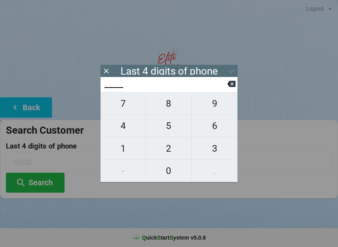
scroll to position [7, 0]
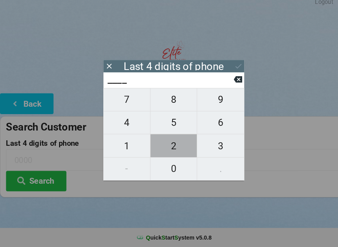
click at [172, 143] on span "2" at bounding box center [168, 148] width 45 height 16
type input "2___"
click at [130, 141] on span "1" at bounding box center [122, 148] width 45 height 16
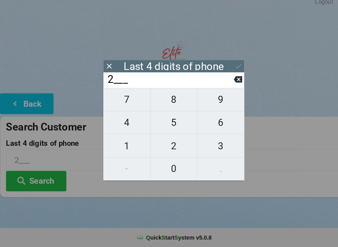
type input "21__"
click at [213, 98] on span "9" at bounding box center [214, 103] width 46 height 16
type input "219_"
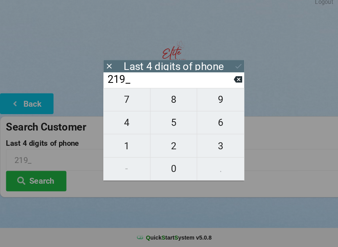
click at [123, 102] on span "7" at bounding box center [122, 103] width 45 height 16
type input "2197"
click at [124, 146] on div "7 8 9 4 5 6 1 2 3 - 0 ." at bounding box center [168, 137] width 137 height 90
click at [174, 141] on div "7 8 9 4 5 6 1 2 3 - 0 ." at bounding box center [168, 137] width 137 height 90
click at [232, 81] on icon at bounding box center [231, 84] width 8 height 6
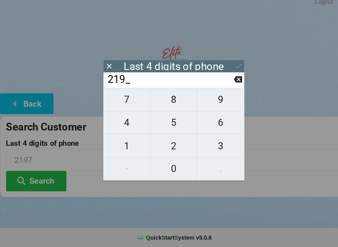
click at [232, 81] on icon at bounding box center [231, 84] width 8 height 6
click at [228, 81] on icon at bounding box center [231, 84] width 8 height 6
click at [229, 81] on icon at bounding box center [231, 84] width 8 height 6
type input "____"
click at [213, 121] on span "6" at bounding box center [214, 126] width 46 height 16
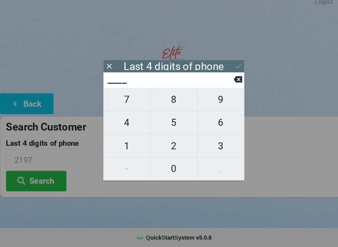
type input "6___"
click at [127, 101] on span "7" at bounding box center [122, 103] width 45 height 16
type input "67__"
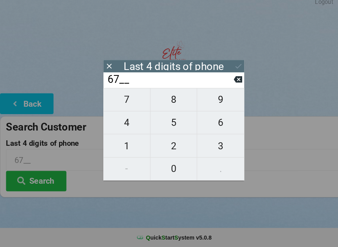
click at [168, 119] on span "5" at bounding box center [168, 126] width 45 height 16
type input "675_"
click at [227, 80] on icon at bounding box center [231, 84] width 8 height 8
type input "67__"
click at [172, 102] on span "8" at bounding box center [168, 103] width 45 height 16
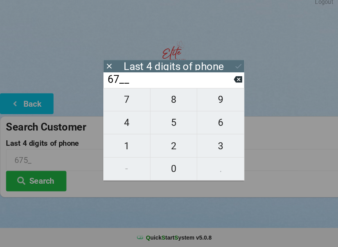
type input "678_"
click at [172, 123] on span "5" at bounding box center [168, 126] width 45 height 16
type input "6785"
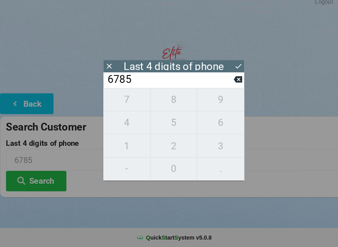
click at [37, 181] on button "Search" at bounding box center [35, 183] width 59 height 20
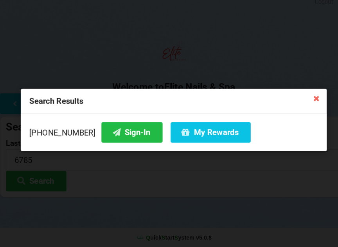
click at [114, 133] on button "Sign-In" at bounding box center [127, 135] width 59 height 20
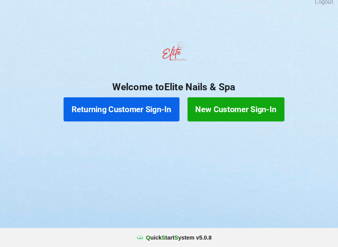
click at [132, 101] on button "Returning Customer Sign-In" at bounding box center [118, 112] width 113 height 23
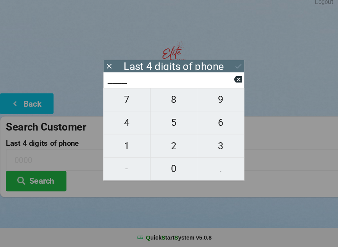
click at [215, 141] on span "3" at bounding box center [214, 148] width 46 height 16
type input "3___"
click at [168, 167] on span "0" at bounding box center [168, 171] width 45 height 16
type input "30__"
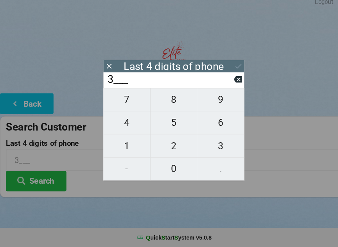
type input "30__"
click at [172, 140] on span "2" at bounding box center [168, 148] width 45 height 16
type input "302_"
click at [216, 92] on button "9" at bounding box center [214, 103] width 46 height 23
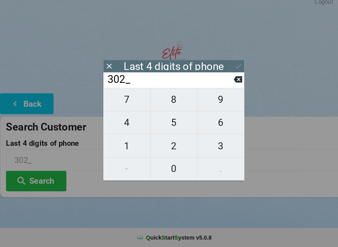
type input "3029"
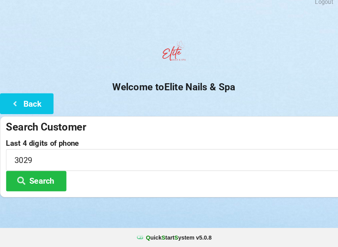
click at [232, 56] on div at bounding box center [169, 59] width 338 height 33
click at [63, 173] on button "Search" at bounding box center [35, 183] width 59 height 20
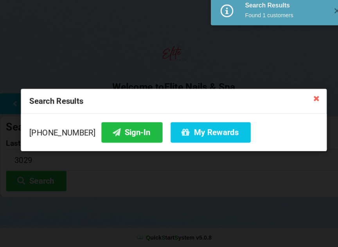
click at [113, 136] on button "Sign-In" at bounding box center [127, 135] width 59 height 20
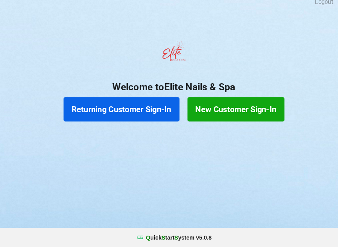
click at [220, 109] on button "New Customer Sign-In" at bounding box center [229, 112] width 94 height 23
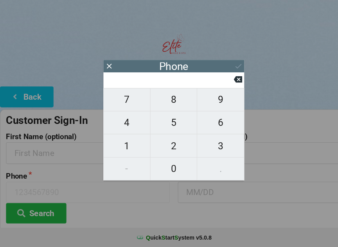
click at [123, 101] on span "7" at bounding box center [122, 103] width 45 height 16
type input "7"
click at [166, 106] on span "8" at bounding box center [168, 103] width 45 height 16
type input "78"
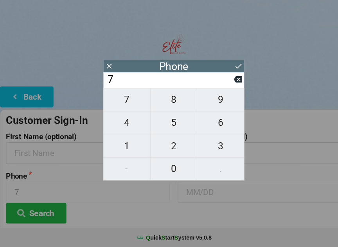
type input "78"
click at [131, 104] on span "7" at bounding box center [122, 103] width 45 height 16
type input "787"
click at [173, 143] on span "2" at bounding box center [168, 148] width 45 height 16
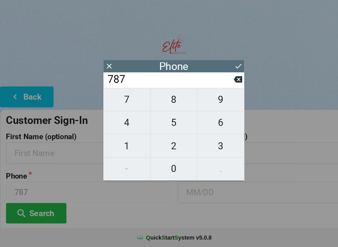
type input "7872"
click at [170, 172] on span "0" at bounding box center [168, 171] width 45 height 16
type input "78720"
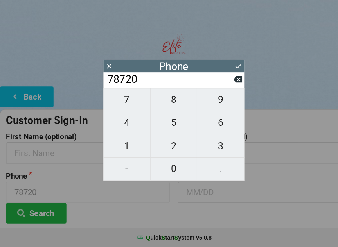
click at [218, 103] on span "9" at bounding box center [214, 103] width 46 height 16
type input "787209"
click at [220, 102] on span "9" at bounding box center [214, 103] width 46 height 16
type input "7872099"
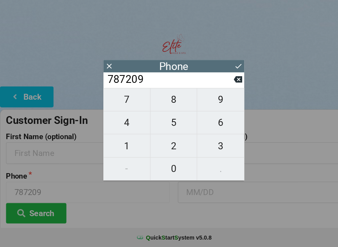
type input "7872099"
click at [178, 166] on span "0" at bounding box center [168, 171] width 45 height 16
type input "78720990"
click at [121, 146] on span "1" at bounding box center [122, 148] width 45 height 16
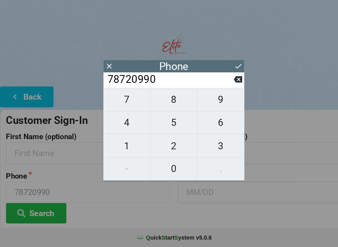
type input "787209901"
click at [166, 168] on span "0" at bounding box center [168, 171] width 45 height 16
type input "7872099010"
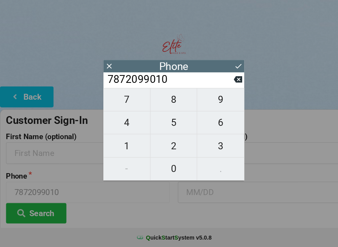
click at [230, 67] on icon at bounding box center [231, 71] width 8 height 8
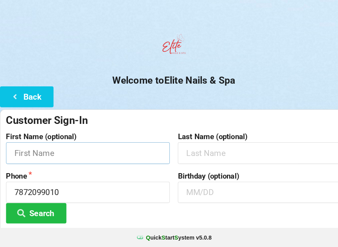
click at [62, 154] on input "text" at bounding box center [85, 155] width 159 height 21
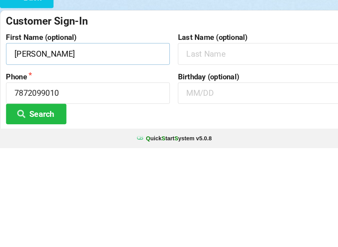
type input "[PERSON_NAME]"
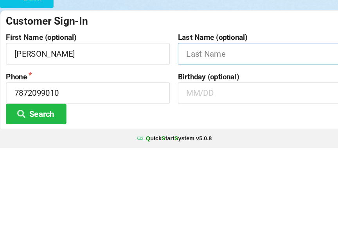
click at [241, 145] on input "text" at bounding box center [252, 155] width 159 height 21
type input "[PERSON_NAME]"
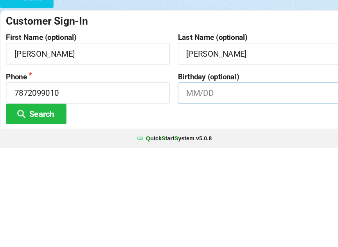
click at [215, 183] on input "text" at bounding box center [252, 193] width 159 height 21
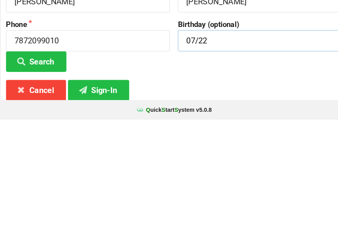
scroll to position [31, 0]
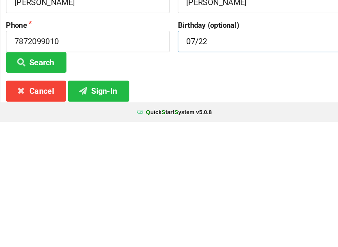
type input "07/22"
click at [105, 207] on button "Sign-In" at bounding box center [95, 217] width 59 height 20
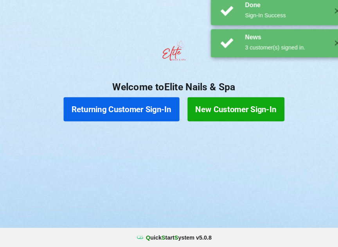
scroll to position [0, 0]
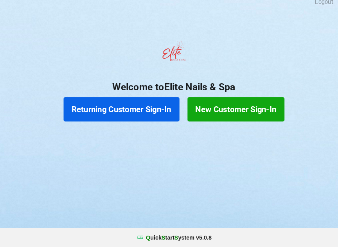
click at [262, 107] on button "New Customer Sign-In" at bounding box center [229, 112] width 94 height 23
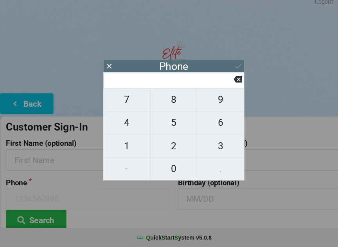
click at [220, 142] on span "3" at bounding box center [214, 148] width 46 height 16
type input "3"
click at [169, 171] on span "0" at bounding box center [168, 171] width 45 height 16
type input "30"
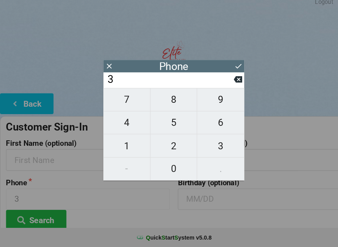
type input "30"
click at [168, 129] on span "5" at bounding box center [168, 126] width 45 height 16
type input "305"
click at [118, 95] on span "7" at bounding box center [122, 103] width 45 height 16
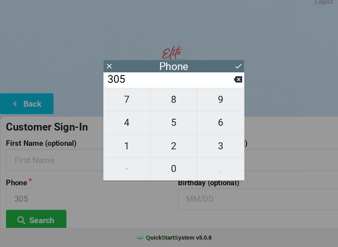
type input "3057"
click at [112, 125] on span "4" at bounding box center [122, 126] width 45 height 16
type input "30574"
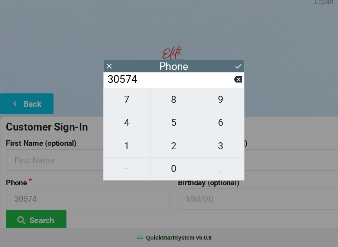
click at [221, 122] on span "6" at bounding box center [214, 126] width 46 height 16
type input "305746"
click at [223, 120] on span "6" at bounding box center [214, 126] width 46 height 16
type input "3057466"
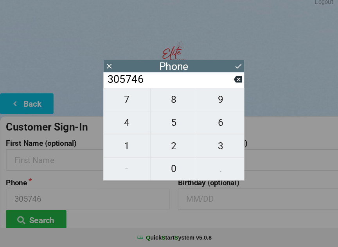
type input "3057466"
click at [118, 142] on span "1" at bounding box center [122, 148] width 45 height 16
type input "30574661"
click at [116, 101] on span "7" at bounding box center [122, 103] width 45 height 16
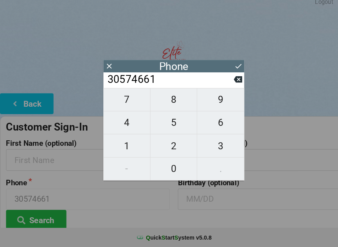
type input "305746617"
click at [160, 142] on span "2" at bounding box center [168, 148] width 45 height 16
type input "3057466172"
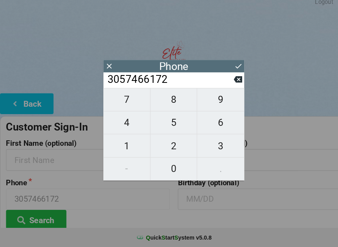
click at [232, 67] on icon at bounding box center [231, 71] width 8 height 8
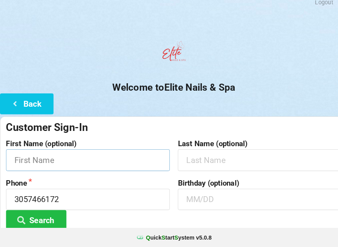
click at [135, 164] on input "text" at bounding box center [85, 162] width 159 height 21
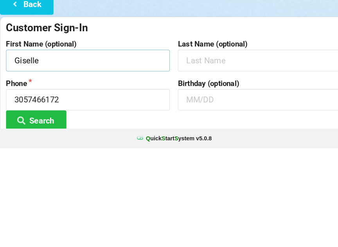
type input "Giselle"
click at [252, 152] on input "text" at bounding box center [252, 162] width 159 height 21
type input "[PERSON_NAME]"
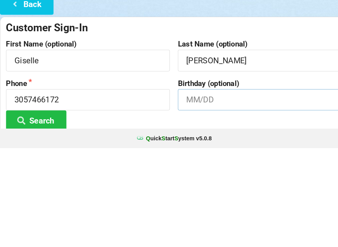
click at [253, 190] on input "text" at bounding box center [252, 200] width 159 height 21
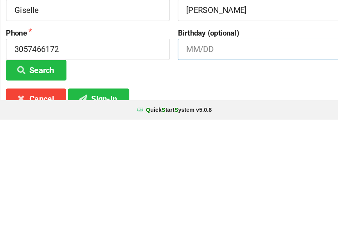
scroll to position [24, 0]
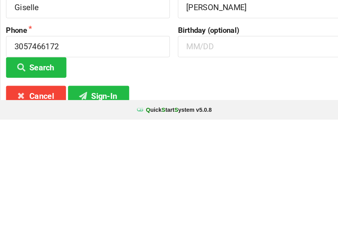
click at [92, 214] on button "Sign-In" at bounding box center [95, 224] width 59 height 20
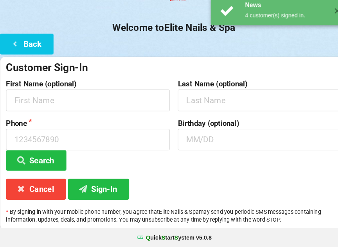
scroll to position [0, 0]
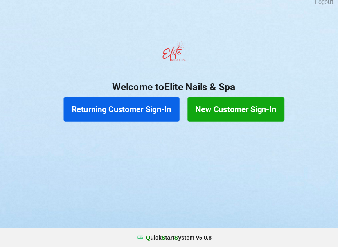
click at [129, 109] on button "Returning Customer Sign-In" at bounding box center [118, 112] width 113 height 23
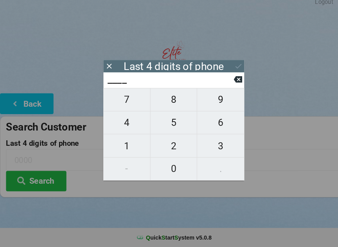
click at [219, 152] on span "3" at bounding box center [214, 148] width 46 height 16
type input "3___"
click at [218, 123] on span "6" at bounding box center [214, 126] width 46 height 16
type input "36__"
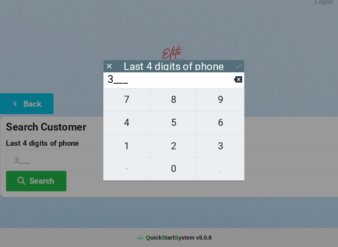
type input "36__"
click at [169, 170] on span "0" at bounding box center [168, 171] width 45 height 16
type input "360_"
click at [135, 124] on span "4" at bounding box center [122, 126] width 45 height 16
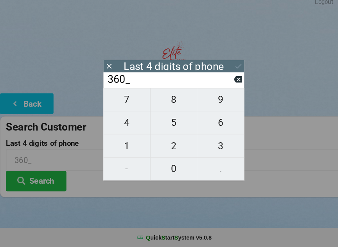
type input "3604"
click at [232, 81] on icon at bounding box center [231, 84] width 8 height 8
click at [231, 84] on button at bounding box center [231, 84] width 8 height 11
click at [231, 85] on button at bounding box center [231, 84] width 8 height 11
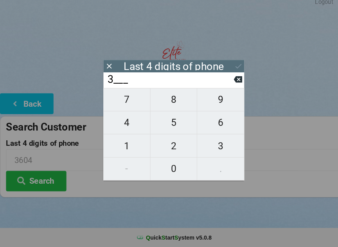
click at [230, 84] on button at bounding box center [231, 84] width 8 height 11
click at [174, 148] on span "2" at bounding box center [168, 148] width 45 height 16
type input "2___"
click at [134, 125] on span "4" at bounding box center [122, 126] width 45 height 16
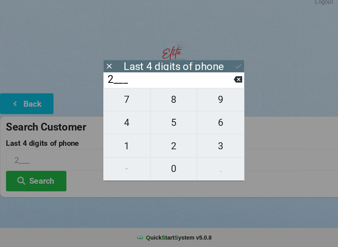
type input "24__"
click at [130, 149] on span "1" at bounding box center [122, 148] width 45 height 16
type input "241_"
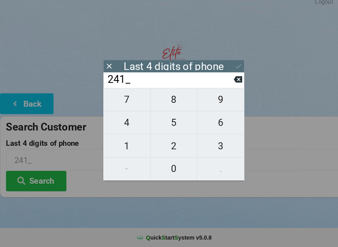
click at [165, 171] on span "0" at bounding box center [168, 171] width 45 height 16
type input "2410"
click at [233, 67] on icon at bounding box center [231, 71] width 8 height 8
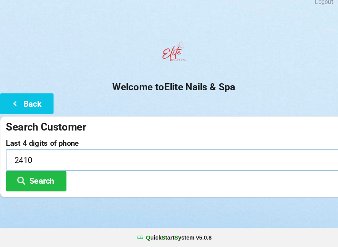
click at [82, 165] on input "2410" at bounding box center [169, 162] width 326 height 21
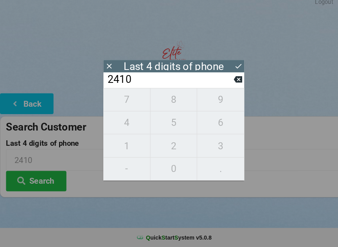
click at [232, 67] on icon at bounding box center [231, 71] width 8 height 8
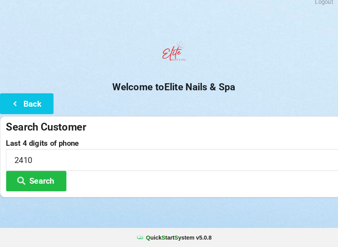
click at [52, 178] on button "Search" at bounding box center [35, 183] width 59 height 20
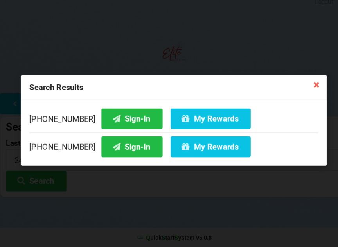
click at [120, 114] on button "Sign-In" at bounding box center [127, 122] width 59 height 20
